Goal: Information Seeking & Learning: Learn about a topic

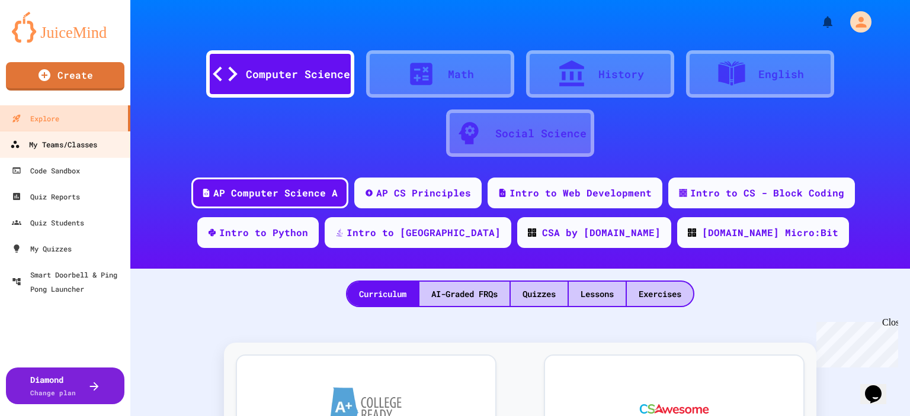
click at [71, 149] on div "My Teams/Classes" at bounding box center [53, 144] width 87 height 15
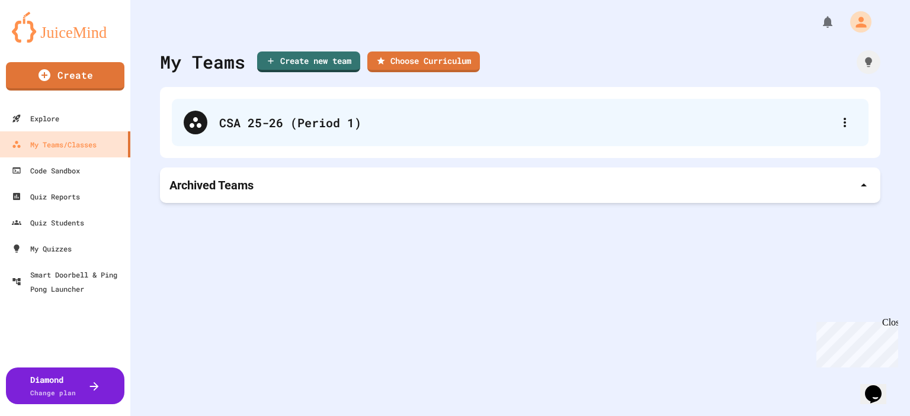
click at [303, 142] on div "CSA 25-26 (Period 1)" at bounding box center [520, 122] width 697 height 47
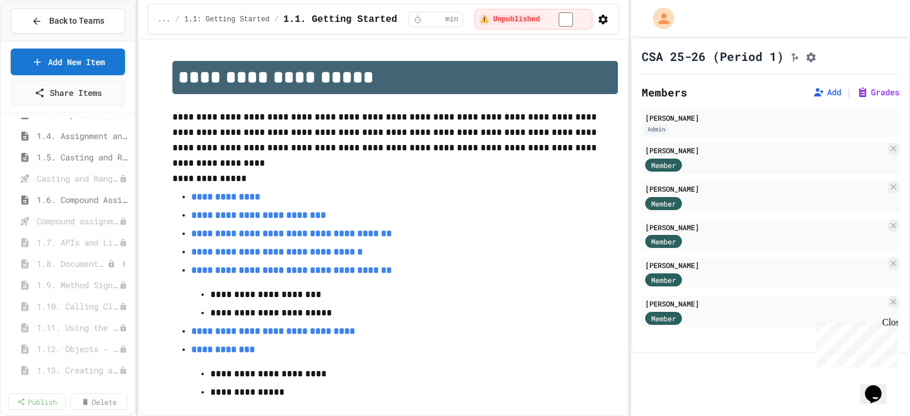
scroll to position [118, 0]
click at [76, 200] on span "1.6. Compound Assignment Operators" at bounding box center [77, 204] width 81 height 12
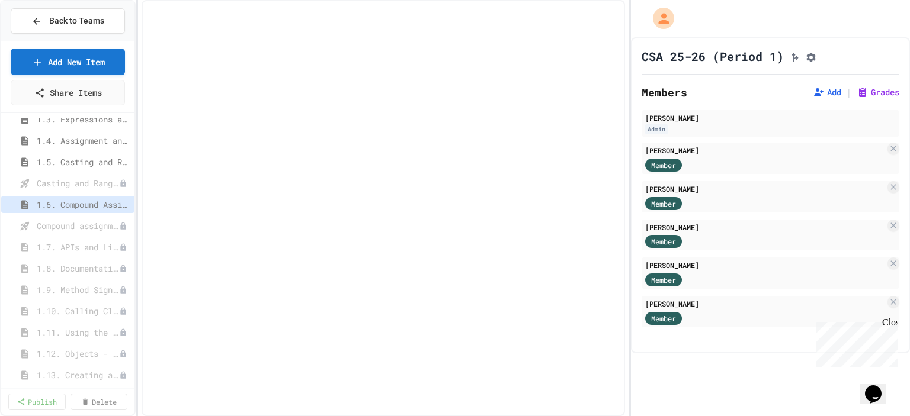
select select "***"
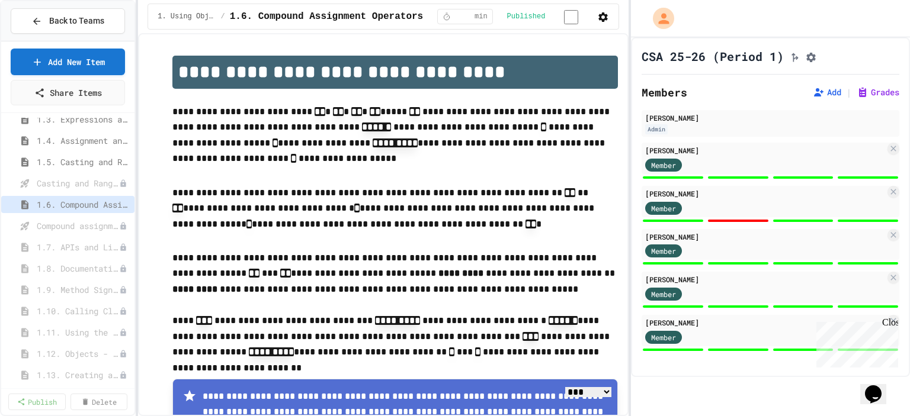
drag, startPoint x: 891, startPoint y: 322, endPoint x: 1701, endPoint y: 640, distance: 869.9
click at [891, 322] on div "Close" at bounding box center [889, 325] width 15 height 15
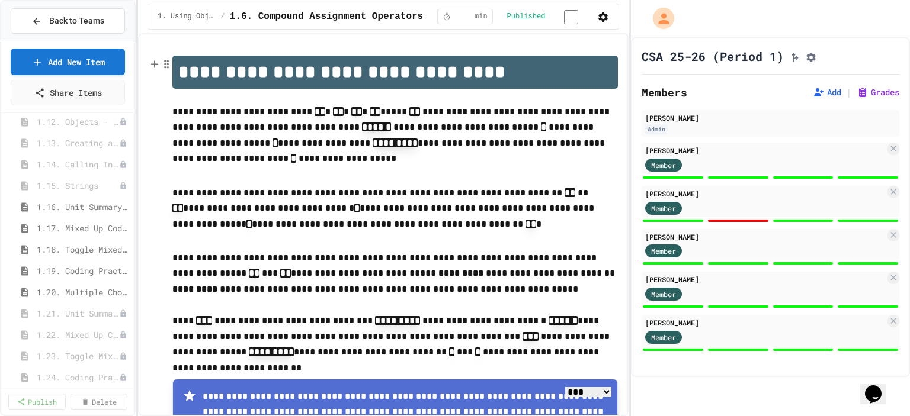
scroll to position [355, 0]
click at [82, 201] on span "1.16. Unit Summary 1a (1.1-1.6)" at bounding box center [77, 202] width 81 height 12
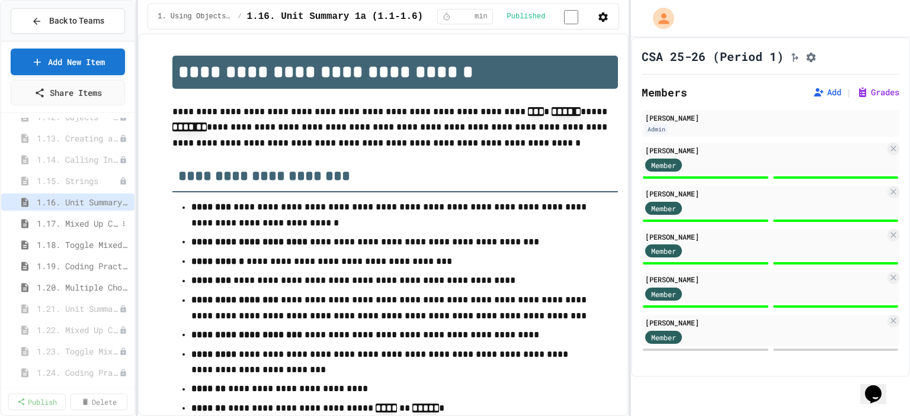
click at [63, 217] on span "1.17. Mixed Up Code Practice 1.1-1.6" at bounding box center [77, 223] width 81 height 12
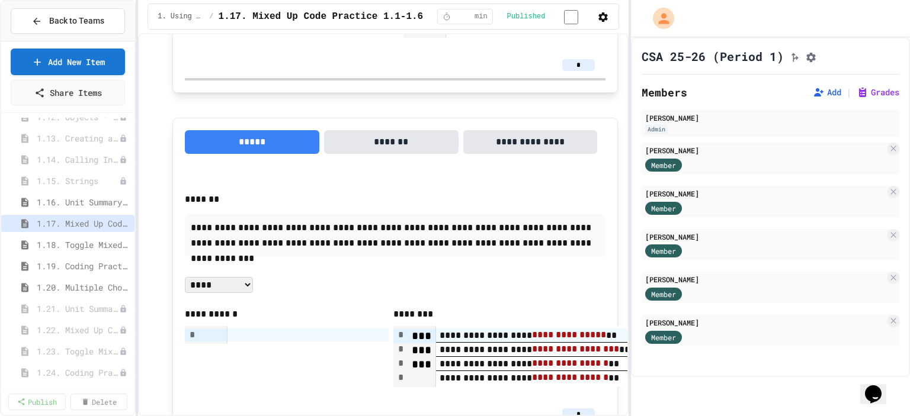
scroll to position [474, 0]
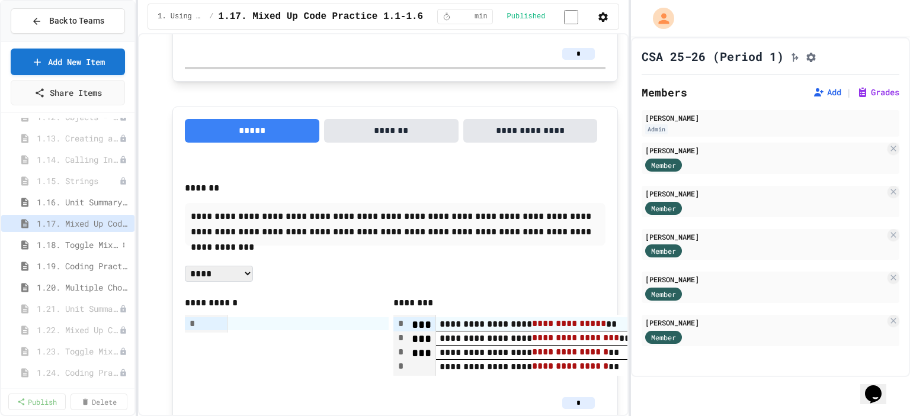
click at [78, 248] on span "1.18. Toggle Mixed Up or Write Code Practice 1.1-1.6" at bounding box center [77, 245] width 81 height 12
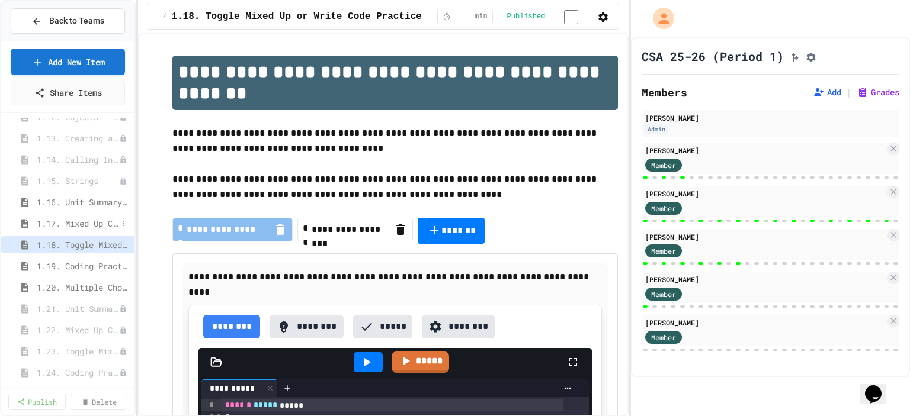
click at [78, 223] on span "1.17. Mixed Up Code Practice 1.1-1.6" at bounding box center [77, 223] width 81 height 12
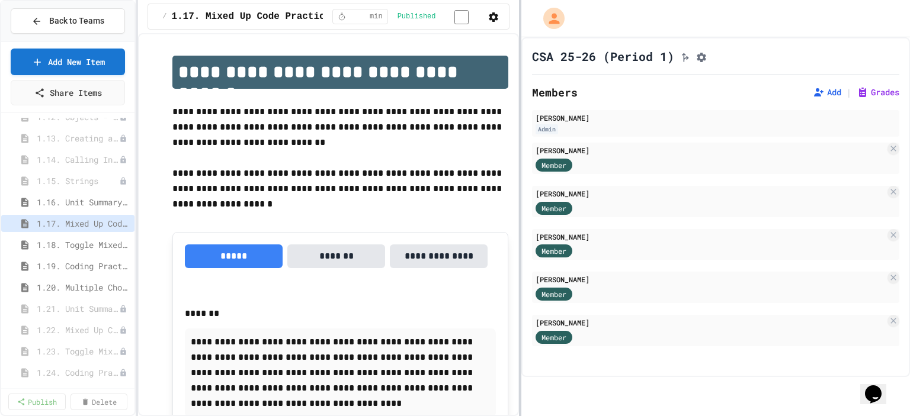
click at [521, 187] on div at bounding box center [520, 208] width 2 height 416
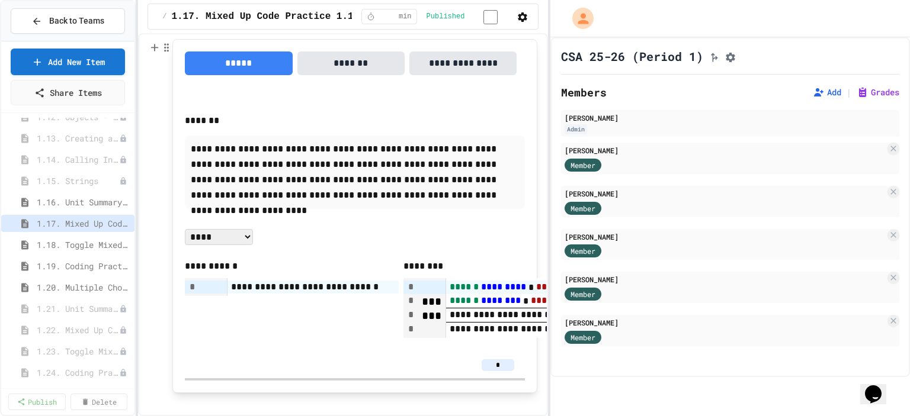
scroll to position [178, 0]
click at [525, 19] on icon "button" at bounding box center [523, 17] width 12 height 12
click at [641, 416] on div at bounding box center [455, 418] width 910 height 0
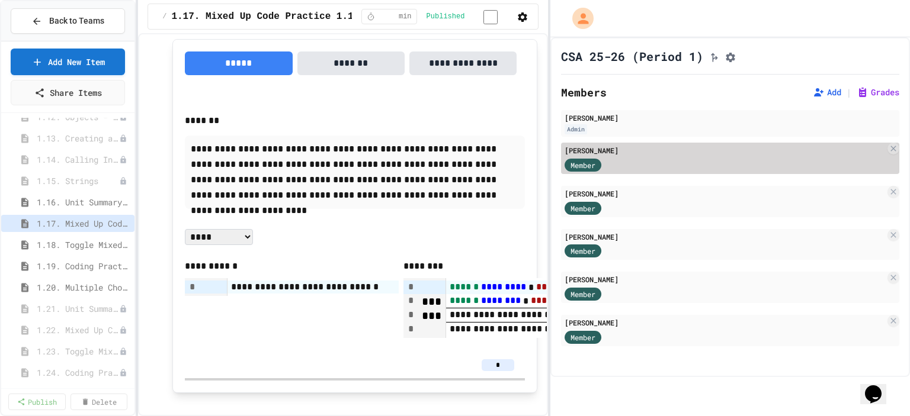
click at [633, 168] on div "Member" at bounding box center [725, 164] width 321 height 15
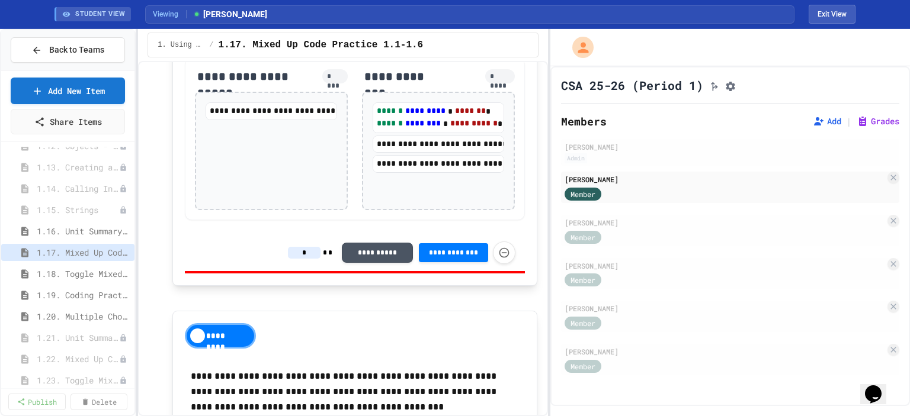
scroll to position [273, 0]
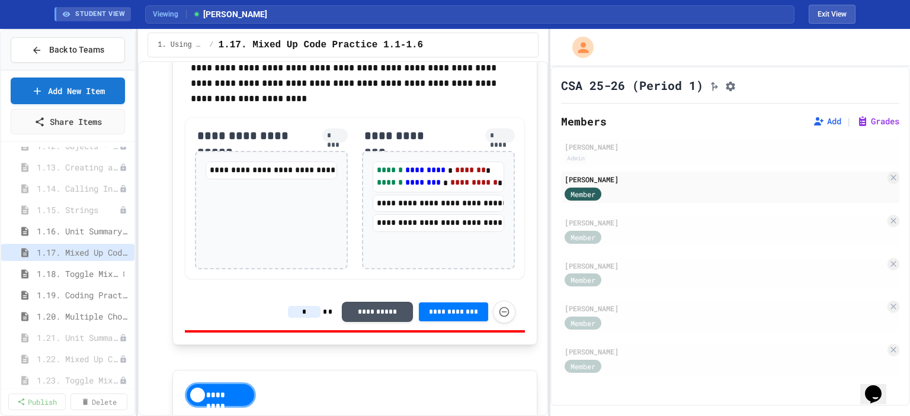
click at [65, 277] on span "1.18. Toggle Mixed Up or Write Code Practice 1.1-1.6" at bounding box center [77, 274] width 81 height 12
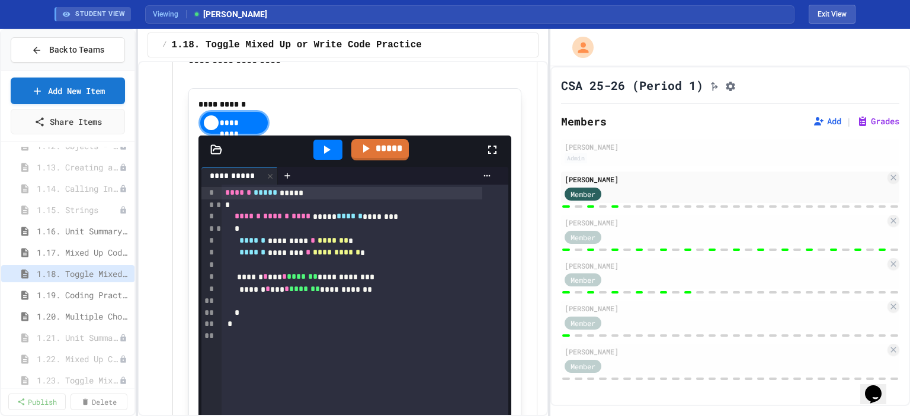
scroll to position [296, 0]
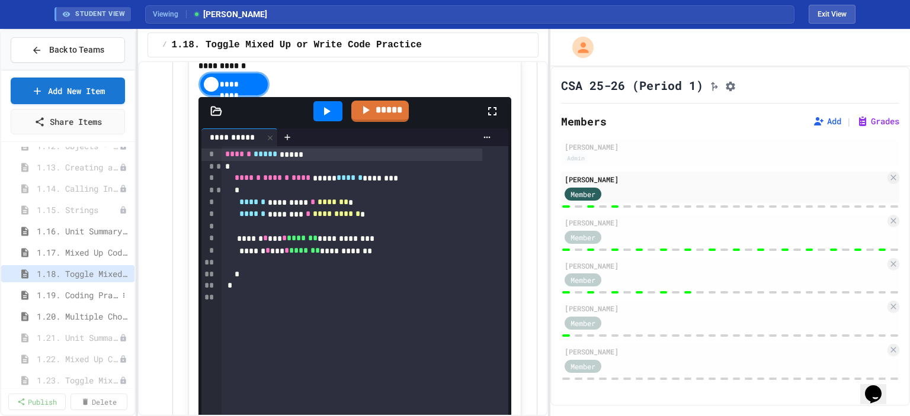
click at [75, 298] on span "1.19. Coding Practice 1a (1.1-1.6)" at bounding box center [77, 295] width 81 height 12
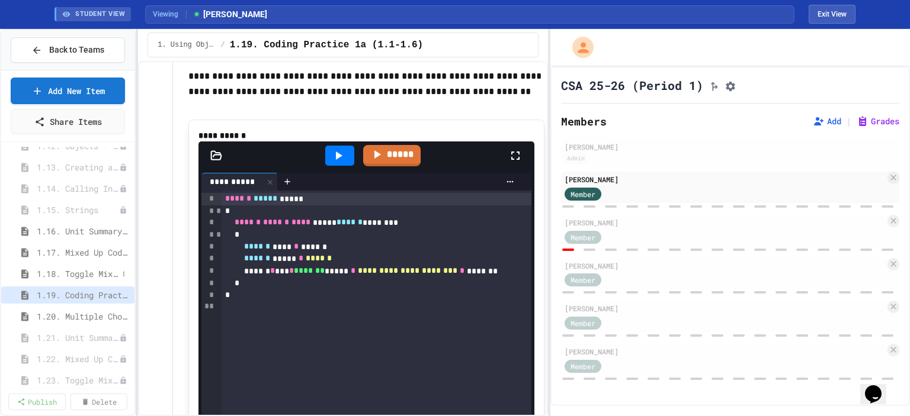
scroll to position [118, 0]
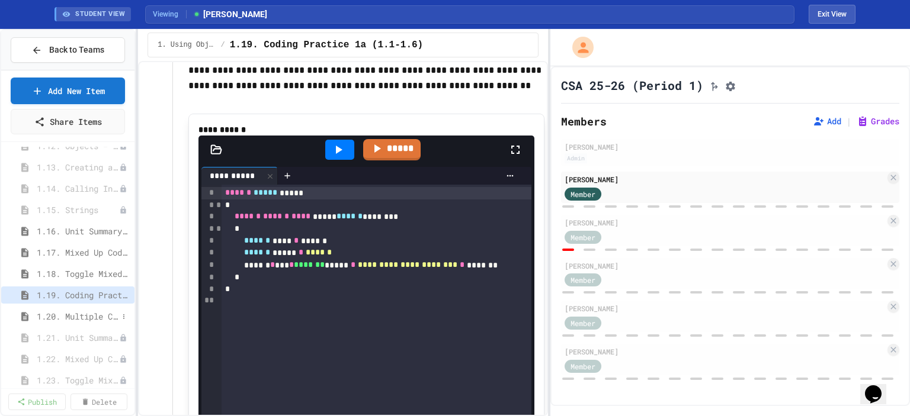
click at [75, 312] on span "1.20. Multiple Choice Exercises for Unit 1a (1.1-1.6)" at bounding box center [77, 316] width 81 height 12
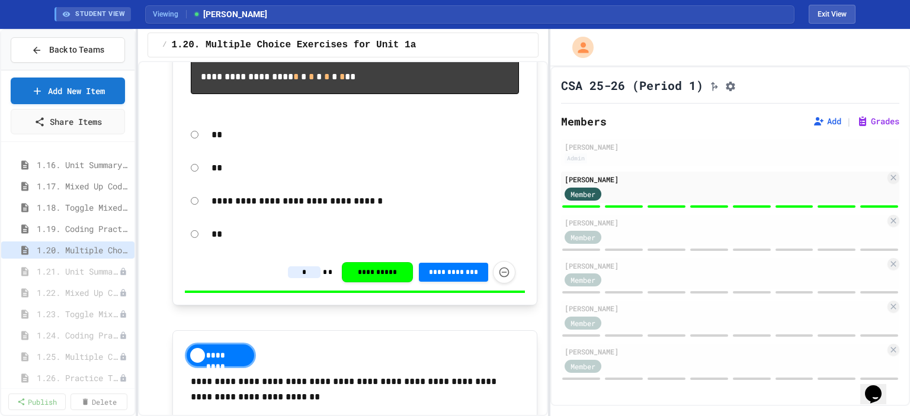
scroll to position [474, 0]
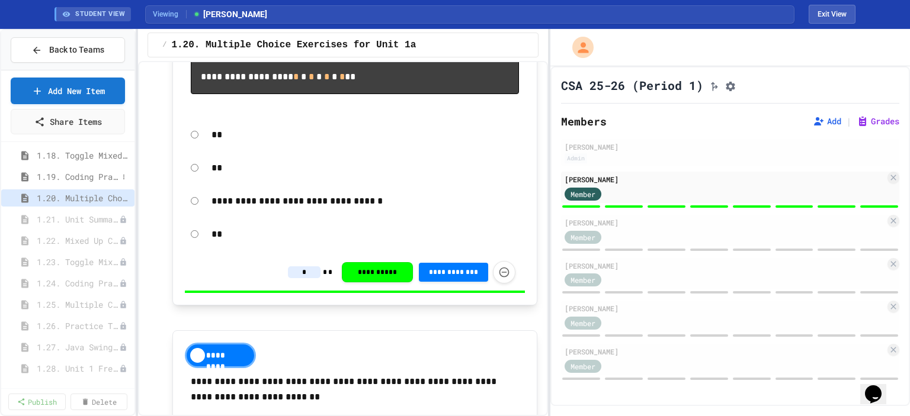
click at [88, 172] on span "1.19. Coding Practice 1a (1.1-1.6)" at bounding box center [77, 177] width 81 height 12
